Goal: Task Accomplishment & Management: Complete application form

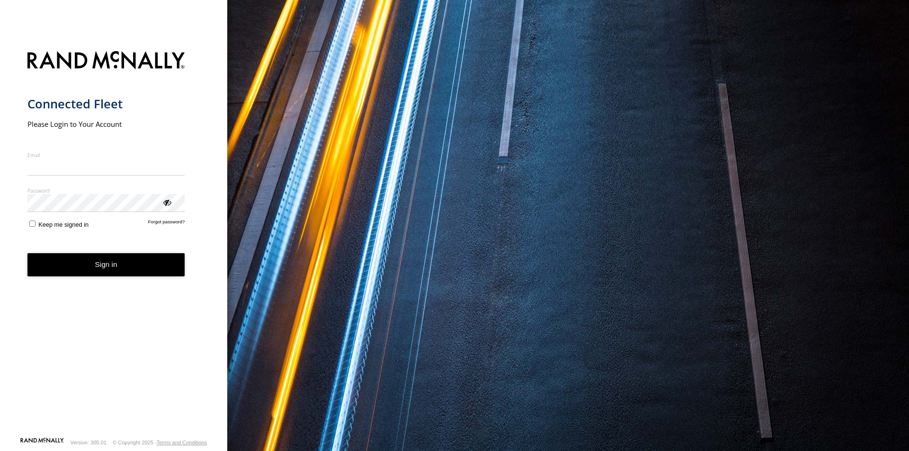
type input "**********"
click at [134, 274] on button "Sign in" at bounding box center [106, 264] width 158 height 23
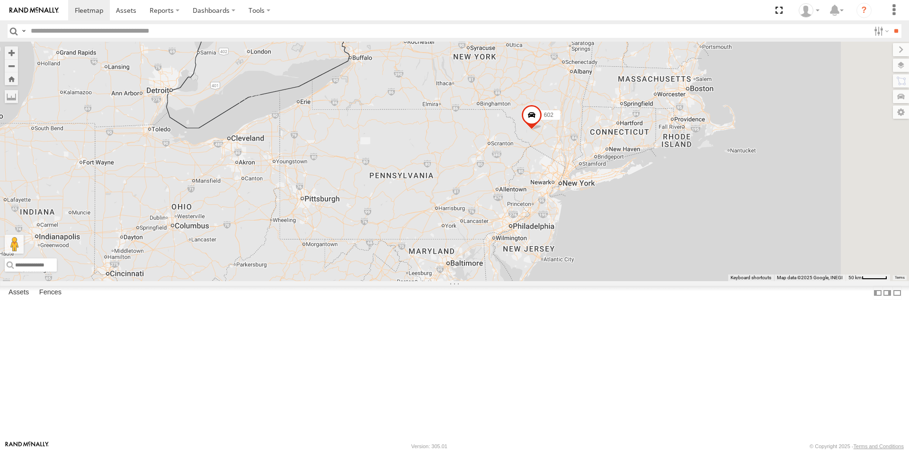
drag, startPoint x: 693, startPoint y: 84, endPoint x: 651, endPoint y: 247, distance: 168.2
click at [651, 247] on div "1103#5 703 #1 015910000671878 TRL FL 179 602 16 2" at bounding box center [454, 162] width 909 height 240
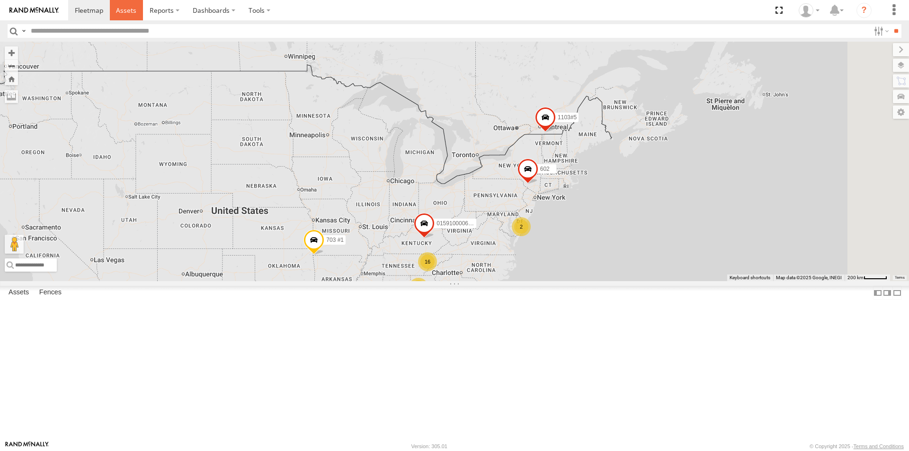
click at [124, 12] on span at bounding box center [126, 10] width 20 height 9
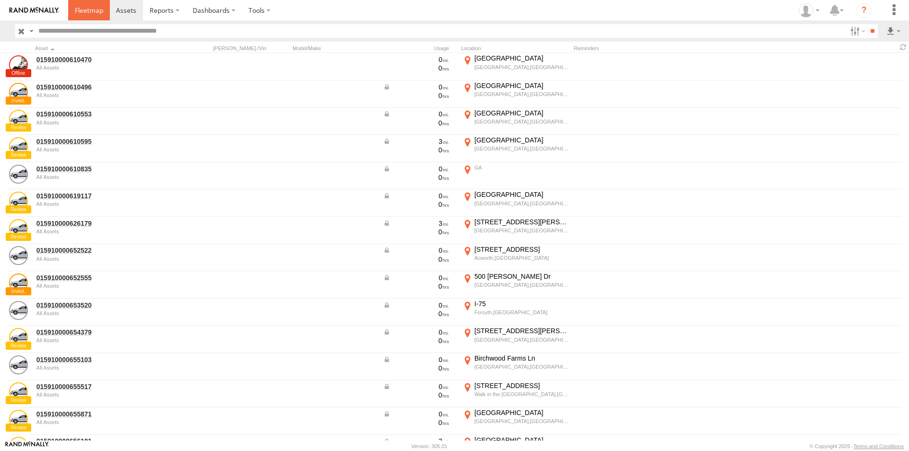
click at [85, 11] on span at bounding box center [89, 10] width 28 height 9
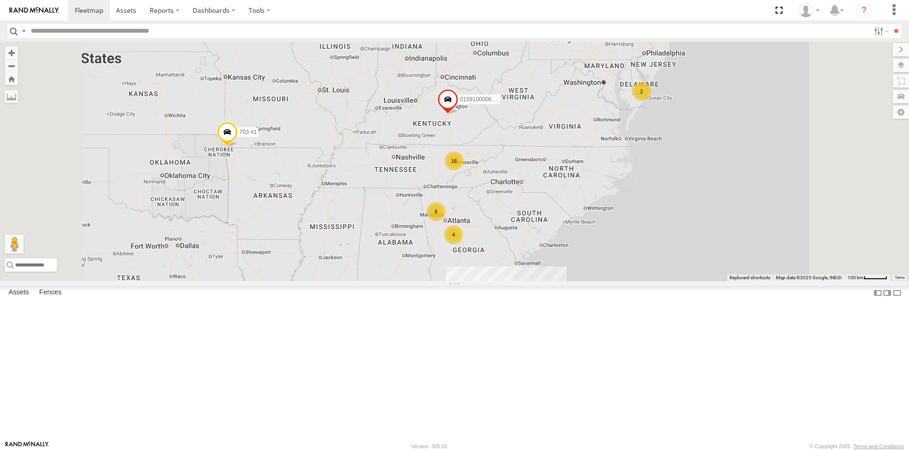
click at [446, 221] on div "6" at bounding box center [436, 211] width 19 height 19
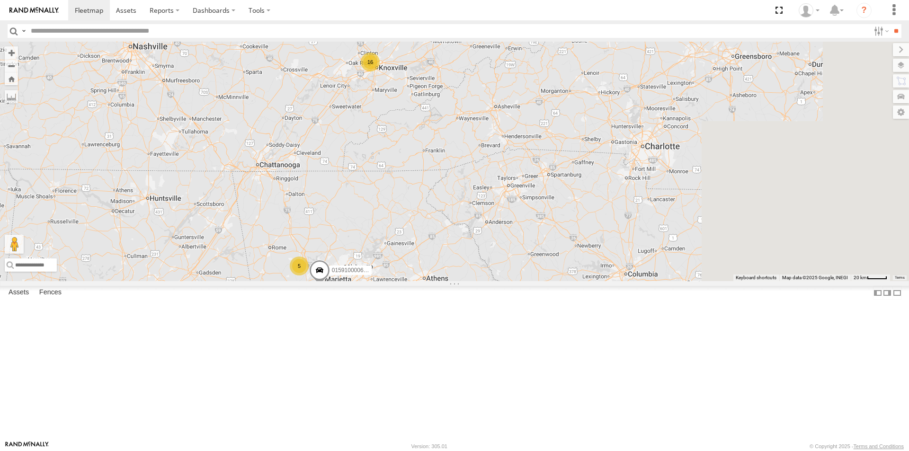
drag, startPoint x: 710, startPoint y: 263, endPoint x: 400, endPoint y: 311, distance: 314.3
click at [400, 281] on div "1103#5 703 #1 015910000671878 TRL FL 179 602 015910000657505 16 5 2 2" at bounding box center [454, 162] width 909 height 240
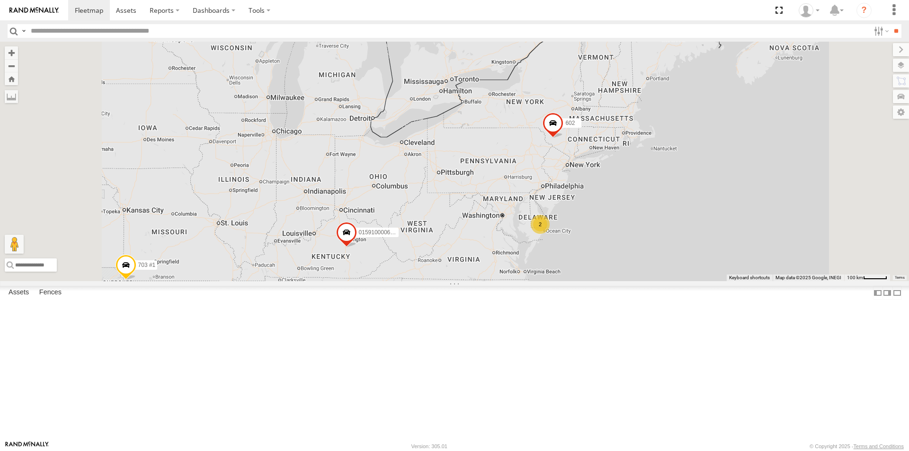
drag, startPoint x: 661, startPoint y: 120, endPoint x: 662, endPoint y: 251, distance: 131.2
click at [662, 251] on div "1103#5 703 #1 015910000671878 TRL FL 179 602 16 2 6 3 4" at bounding box center [454, 162] width 909 height 240
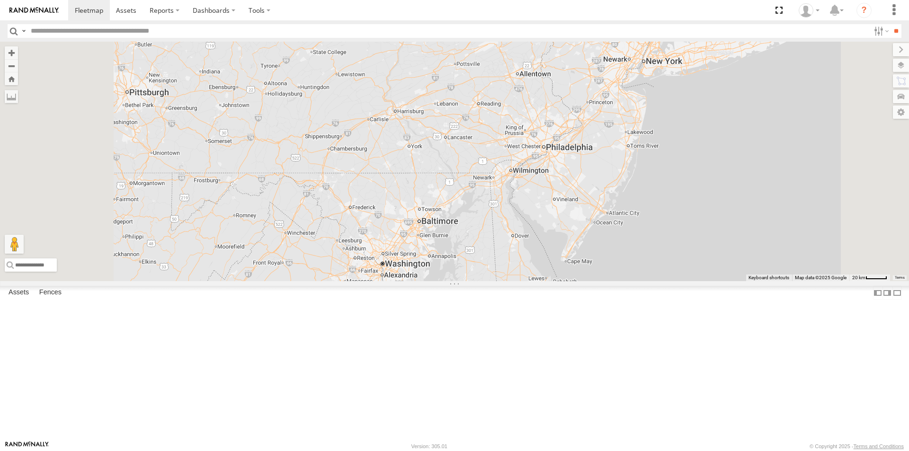
click at [545, 307] on div "2" at bounding box center [535, 297] width 19 height 19
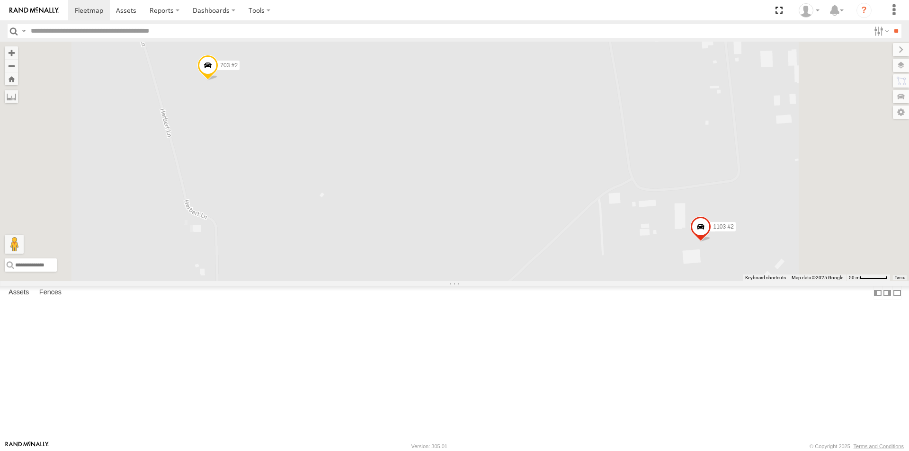
click at [218, 80] on span at bounding box center [207, 68] width 21 height 26
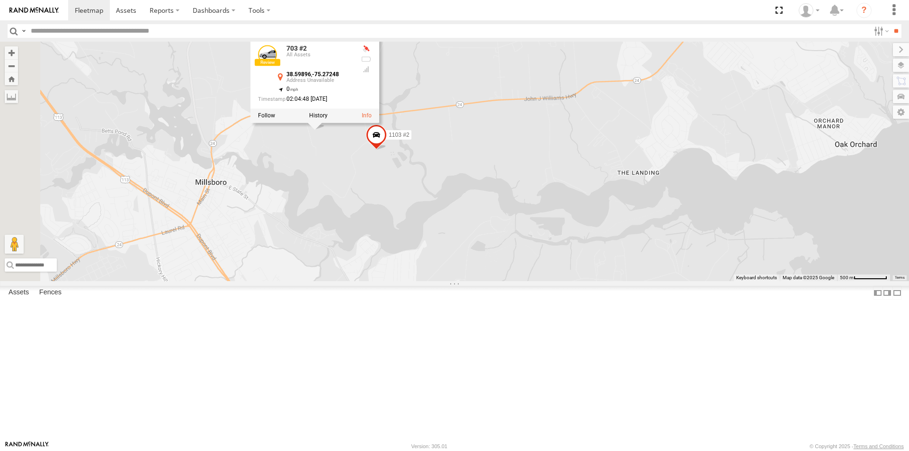
drag, startPoint x: 324, startPoint y: 248, endPoint x: 429, endPoint y: 243, distance: 105.7
click at [429, 243] on div "1103#5 703 #1 015910000671878 TRL FL 179 602 1103 #2 703 #2 703 #2 All Assets 3…" at bounding box center [454, 162] width 909 height 240
click at [387, 150] on span at bounding box center [376, 138] width 21 height 26
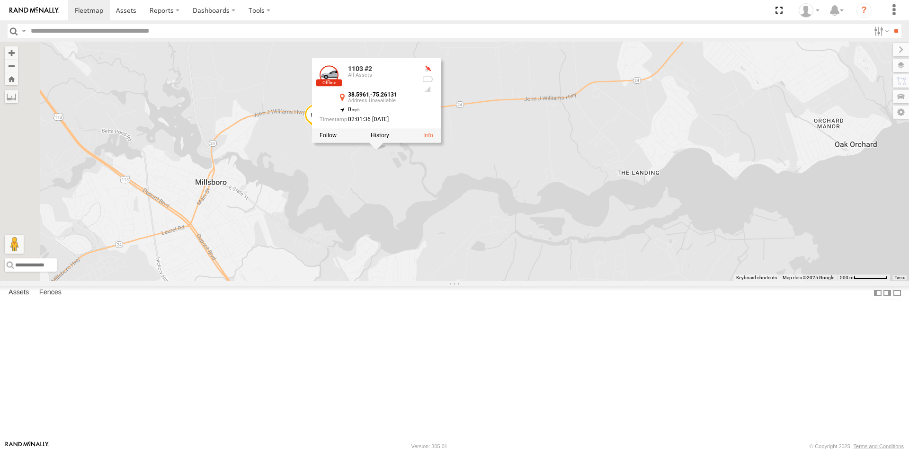
click at [404, 223] on div "1103#5 703 #1 015910000671878 TRL FL 179 602 1103 #2 703 #2 1103 #2 All Assets …" at bounding box center [454, 162] width 909 height 240
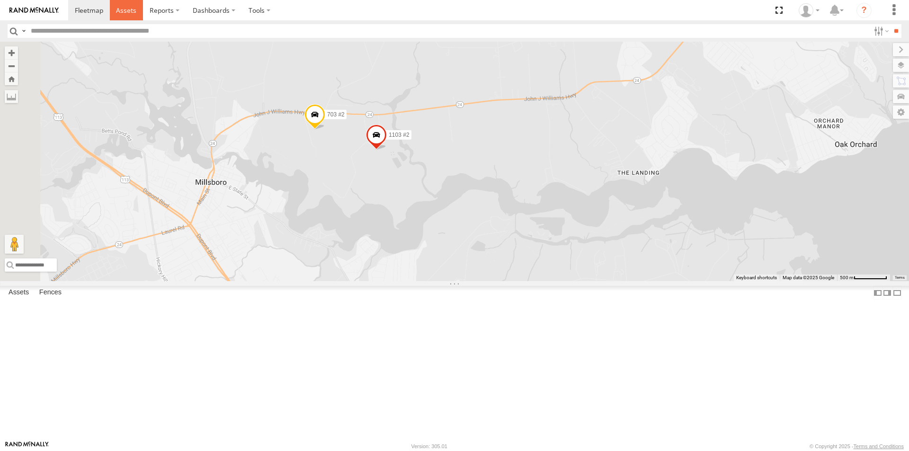
click at [125, 7] on span at bounding box center [126, 10] width 20 height 9
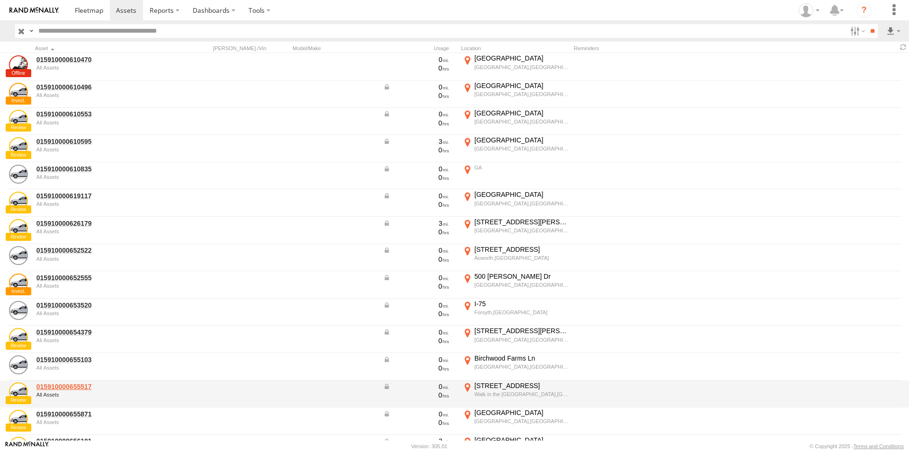
click at [69, 385] on link "015910000655517" at bounding box center [101, 387] width 130 height 9
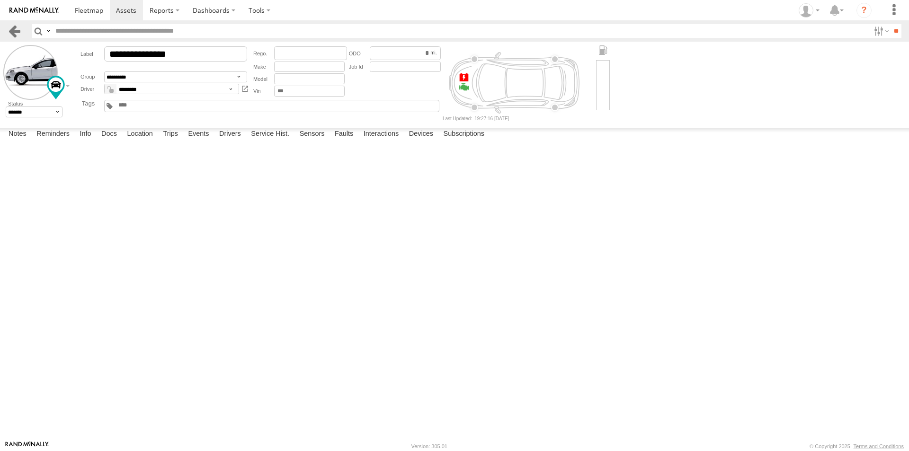
click at [17, 30] on link at bounding box center [15, 31] width 14 height 14
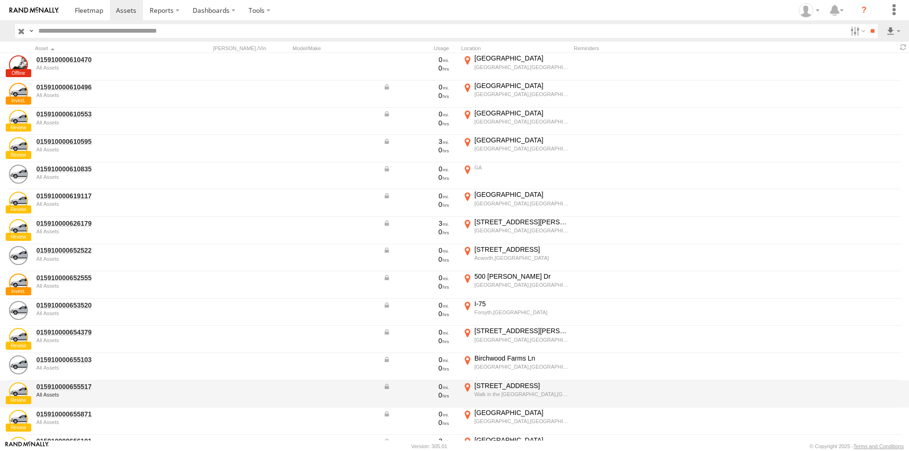
click at [500, 389] on div "9325 Oakwood Dr" at bounding box center [521, 386] width 94 height 9
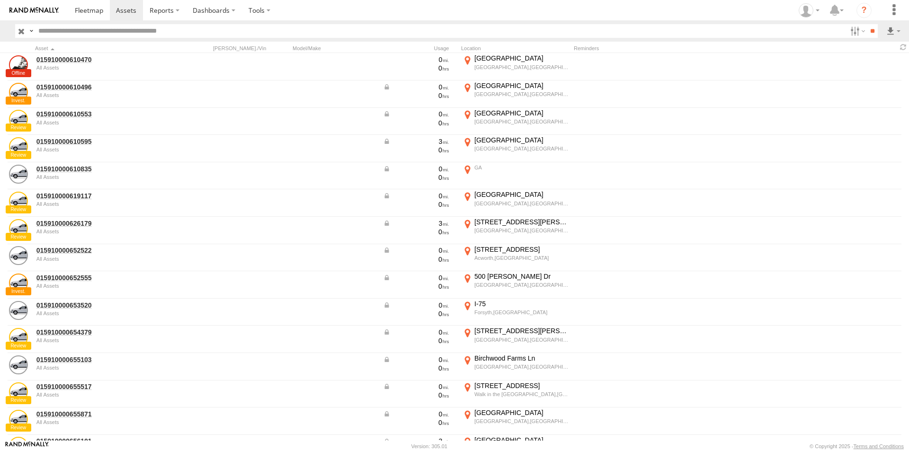
drag, startPoint x: 518, startPoint y: 337, endPoint x: 481, endPoint y: 281, distance: 67.0
click at [0, 0] on div at bounding box center [0, 0] width 0 height 0
drag, startPoint x: 427, startPoint y: 216, endPoint x: 481, endPoint y: 281, distance: 84.4
click at [0, 0] on div at bounding box center [0, 0] width 0 height 0
click at [0, 0] on label "×" at bounding box center [0, 0] width 0 height 0
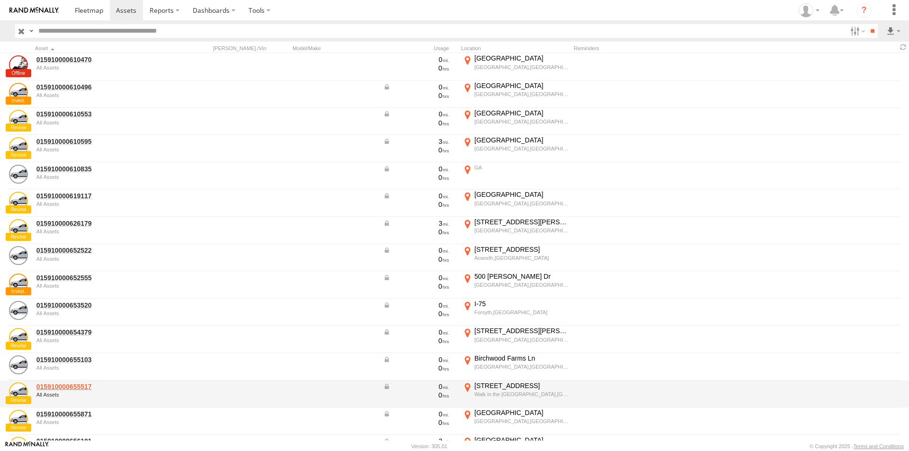
click at [69, 389] on link "015910000655517" at bounding box center [101, 387] width 130 height 9
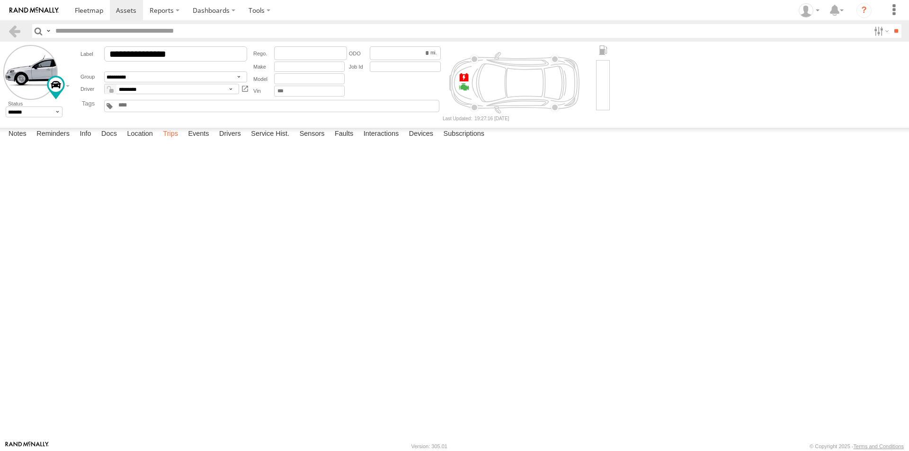
click at [173, 141] on label "Trips" at bounding box center [170, 134] width 25 height 13
click at [197, 141] on label "Events" at bounding box center [198, 134] width 30 height 13
click at [90, 141] on label "Info" at bounding box center [85, 134] width 21 height 13
click at [142, 141] on label "Location" at bounding box center [140, 134] width 36 height 13
click at [90, 11] on span at bounding box center [89, 10] width 28 height 9
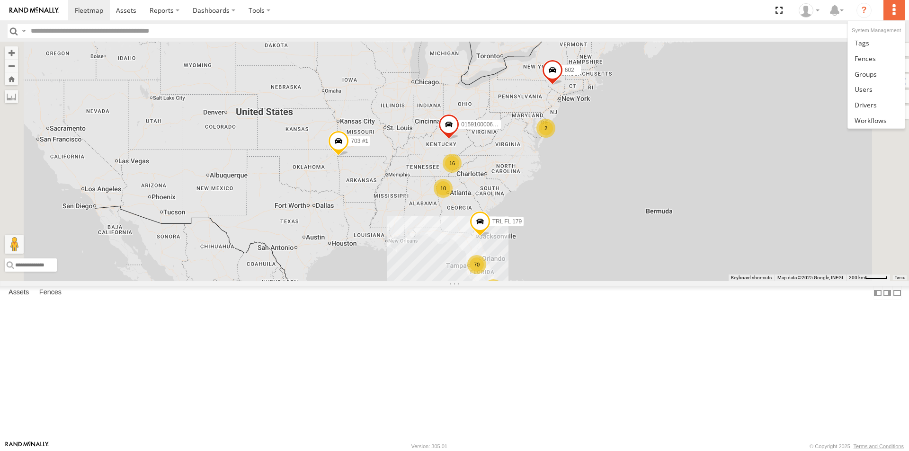
click at [893, 13] on label at bounding box center [894, 10] width 21 height 20
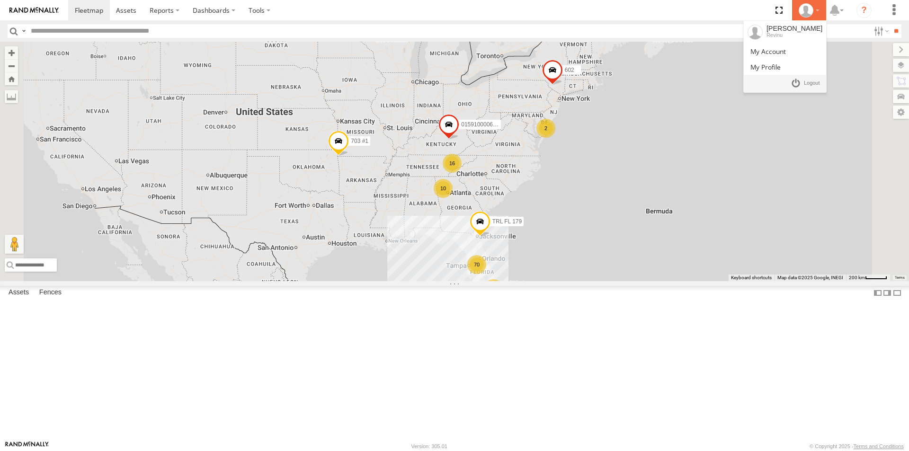
click at [813, 12] on div at bounding box center [808, 10] width 27 height 14
click at [786, 53] on span at bounding box center [768, 51] width 36 height 9
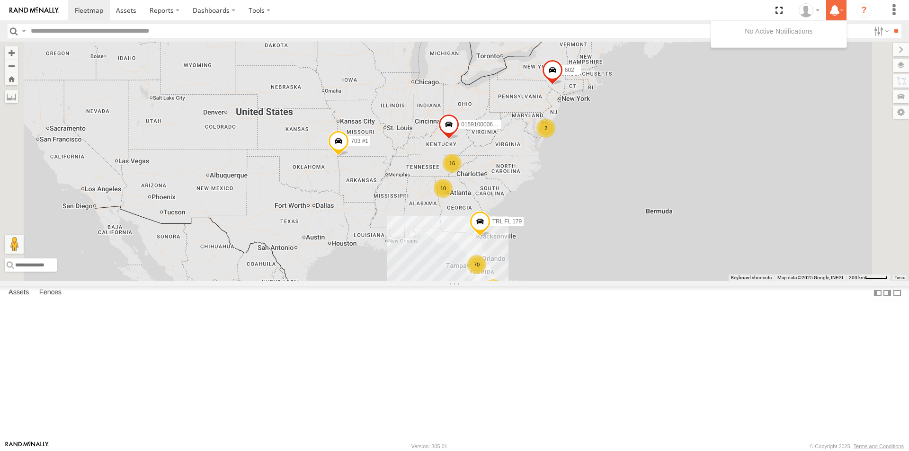
click at [844, 10] on label at bounding box center [836, 10] width 20 height 20
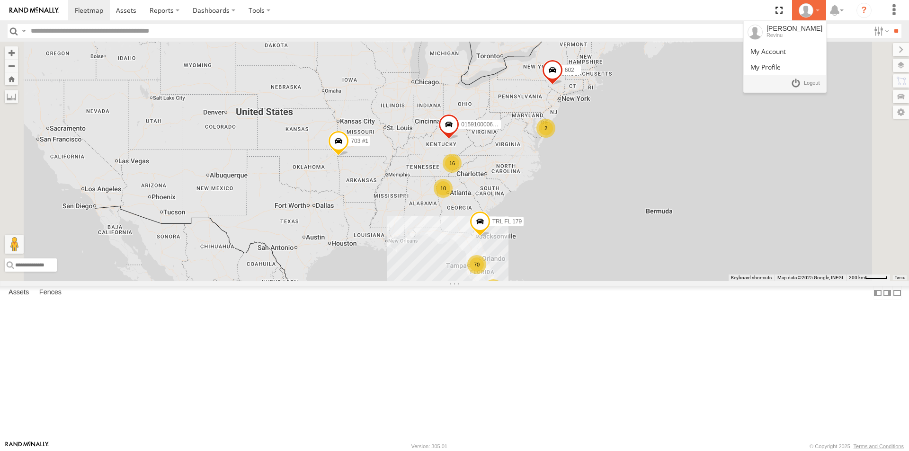
click at [807, 11] on icon at bounding box center [806, 10] width 14 height 14
click at [786, 54] on span at bounding box center [768, 51] width 36 height 9
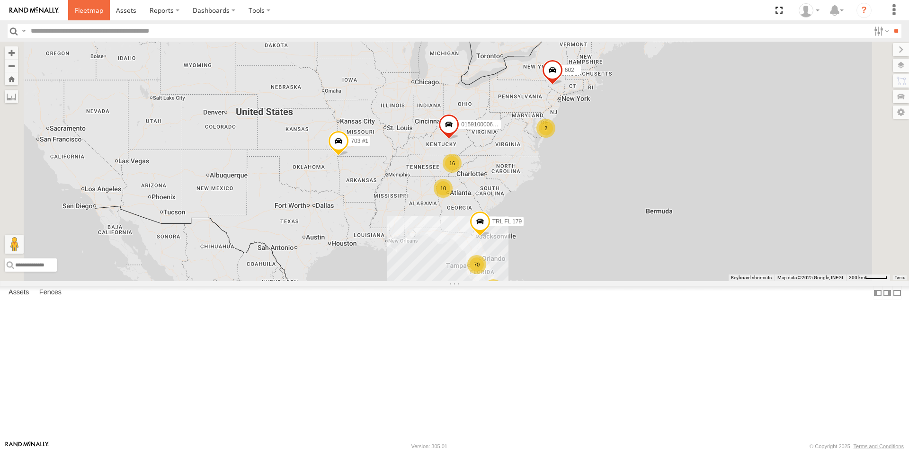
click at [90, 9] on span at bounding box center [89, 10] width 28 height 9
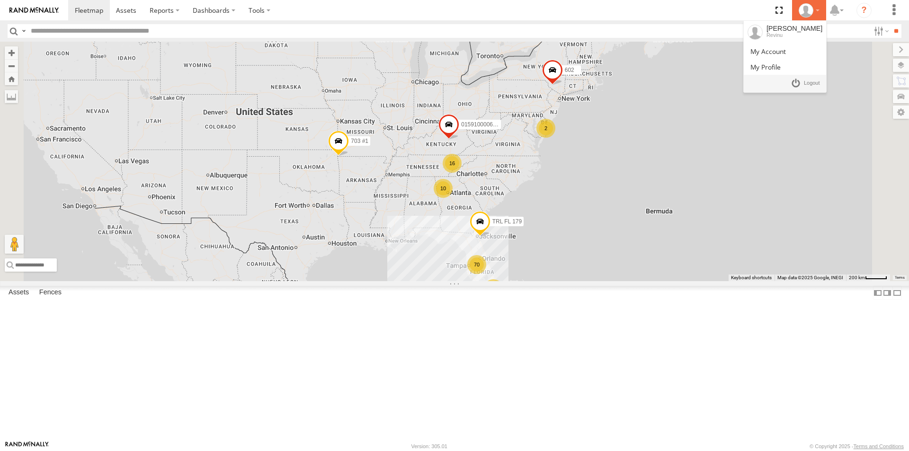
click at [810, 11] on icon at bounding box center [806, 10] width 14 height 14
click at [786, 50] on span at bounding box center [768, 51] width 36 height 9
click at [815, 10] on div at bounding box center [808, 10] width 27 height 14
click at [786, 52] on span at bounding box center [768, 51] width 36 height 9
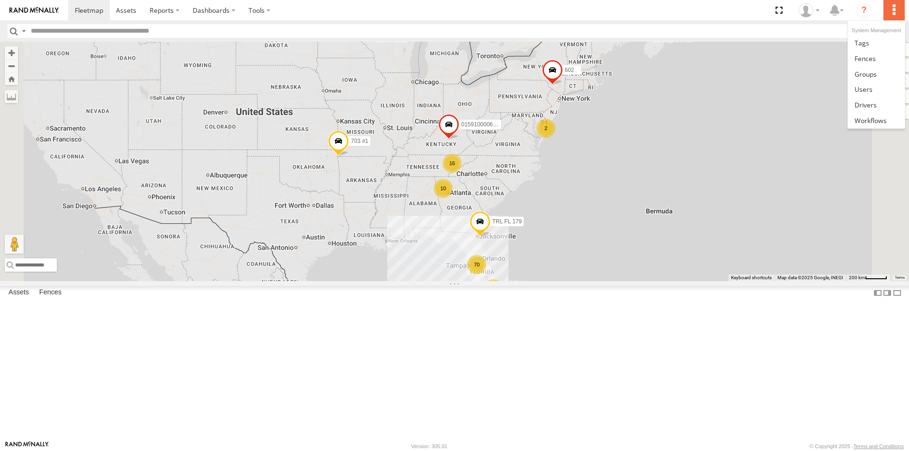
click at [895, 10] on label at bounding box center [894, 10] width 21 height 20
click at [865, 91] on span at bounding box center [864, 89] width 18 height 9
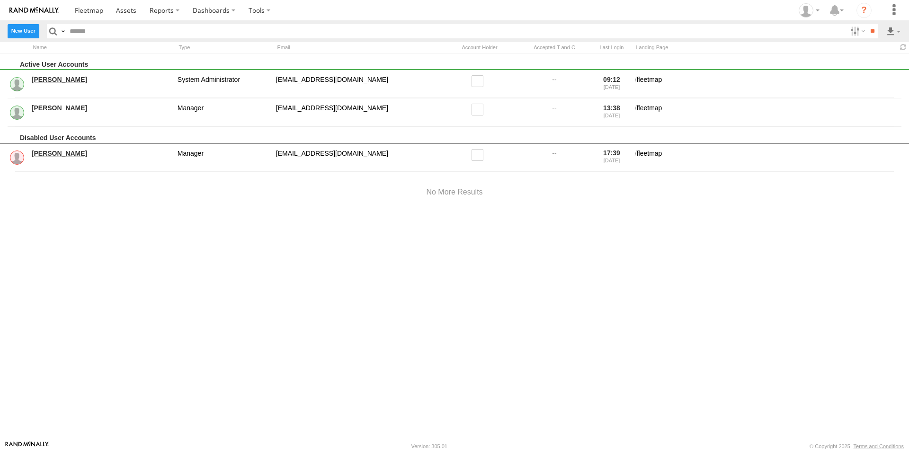
click at [27, 31] on label "New User" at bounding box center [24, 31] width 32 height 14
click at [0, 0] on input "text" at bounding box center [0, 0] width 0 height 0
type input "***"
type input "*********"
click at [0, 0] on input "text" at bounding box center [0, 0] width 0 height 0
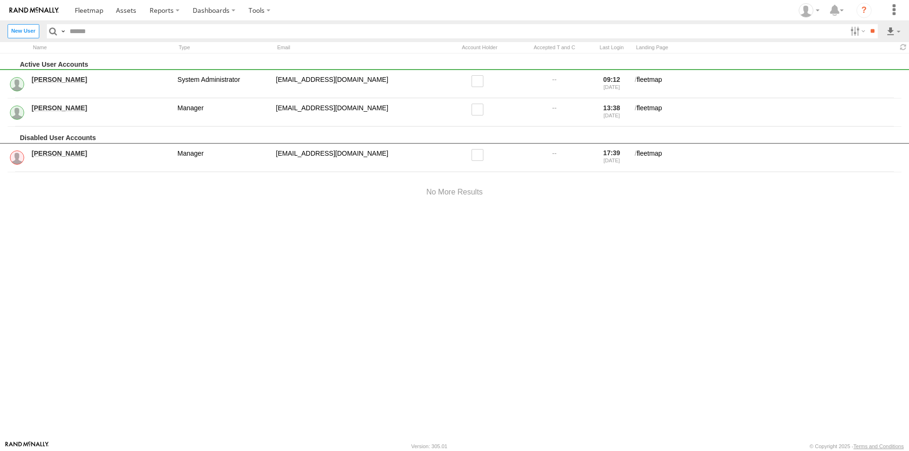
type input "**********"
click at [0, 0] on select "**********" at bounding box center [0, 0] width 0 height 0
click at [0, 0] on input "email" at bounding box center [0, 0] width 0 height 0
type input "**********"
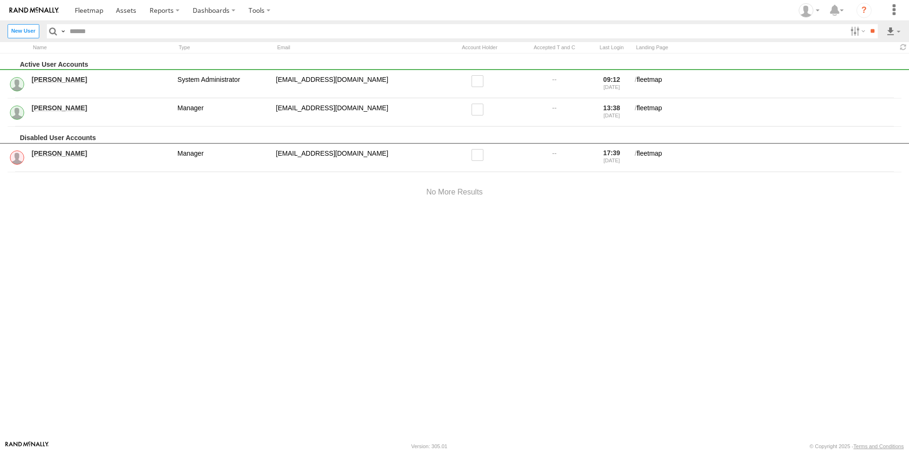
click at [0, 0] on div "Asset Label Driver Token" at bounding box center [0, 0] width 0 height 0
click at [0, 0] on button "Create" at bounding box center [0, 0] width 0 height 0
